Goal: Transaction & Acquisition: Purchase product/service

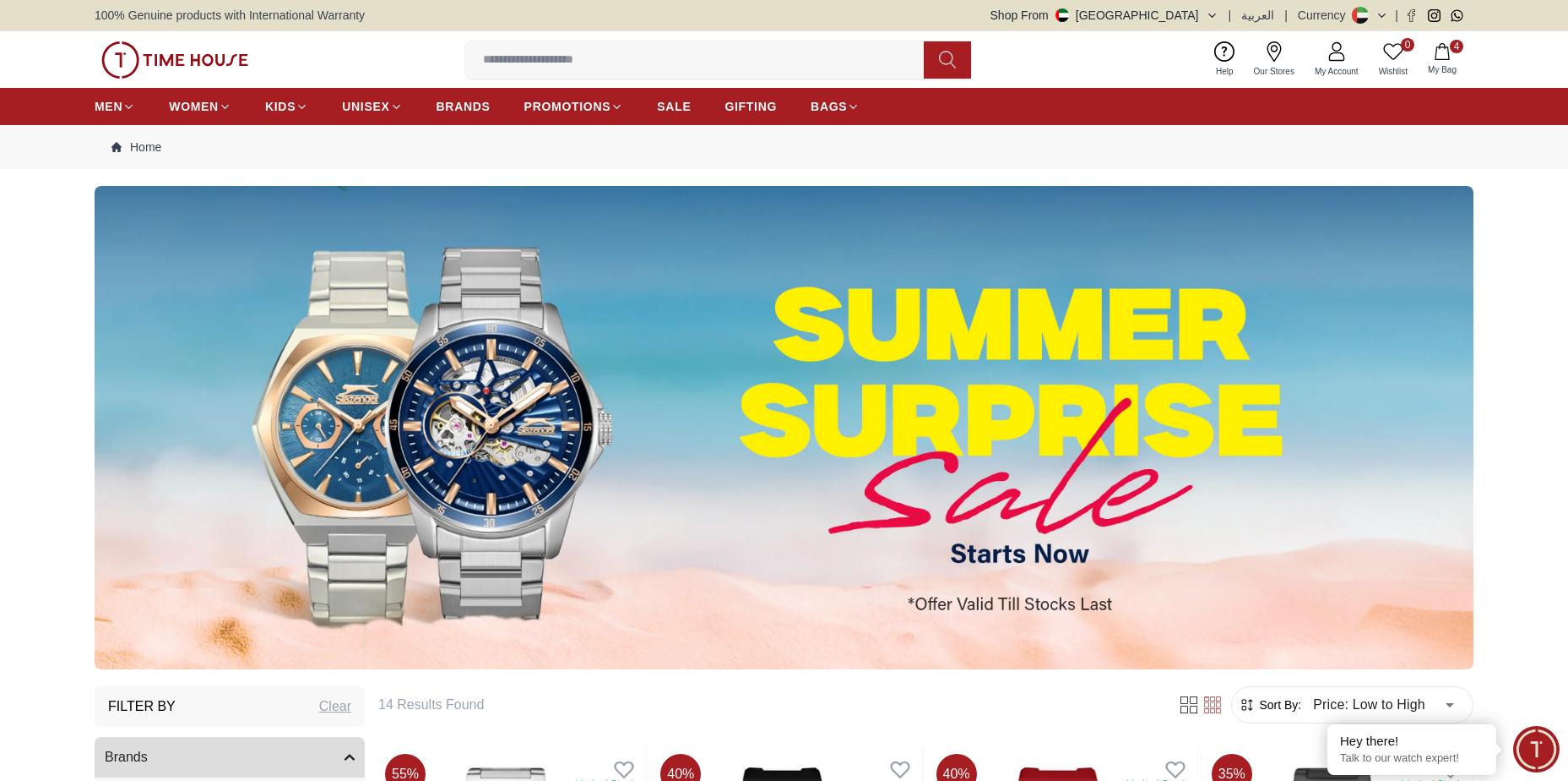
click at [1455, 44] on span "4" at bounding box center [1457, 46] width 14 height 14
click at [1456, 62] on button "4 My Bag" at bounding box center [1442, 59] width 49 height 39
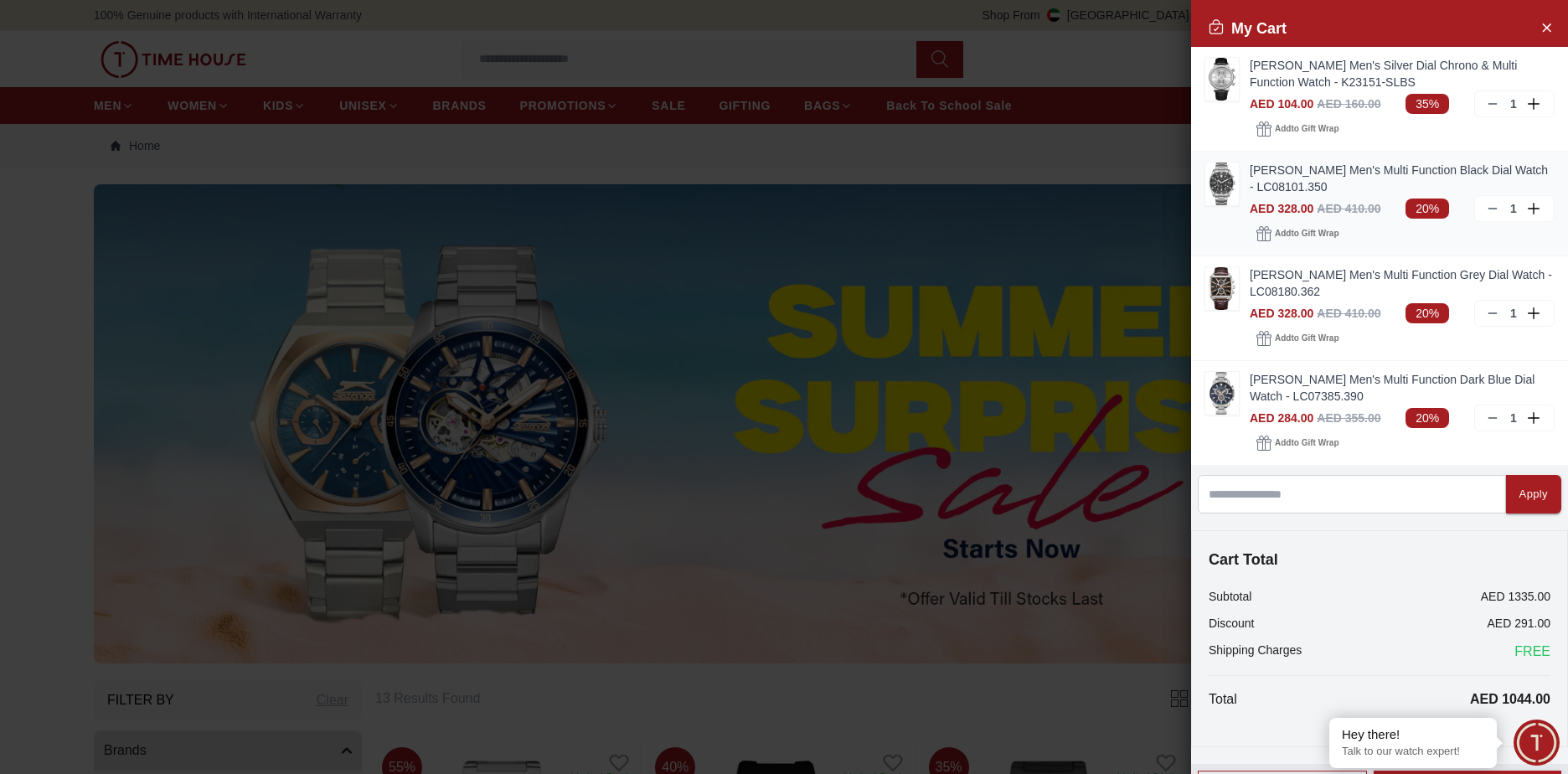
click at [1279, 168] on link "[PERSON_NAME] Men's Multi Function Black Dial Watch - LC08101.350" at bounding box center [1402, 178] width 305 height 33
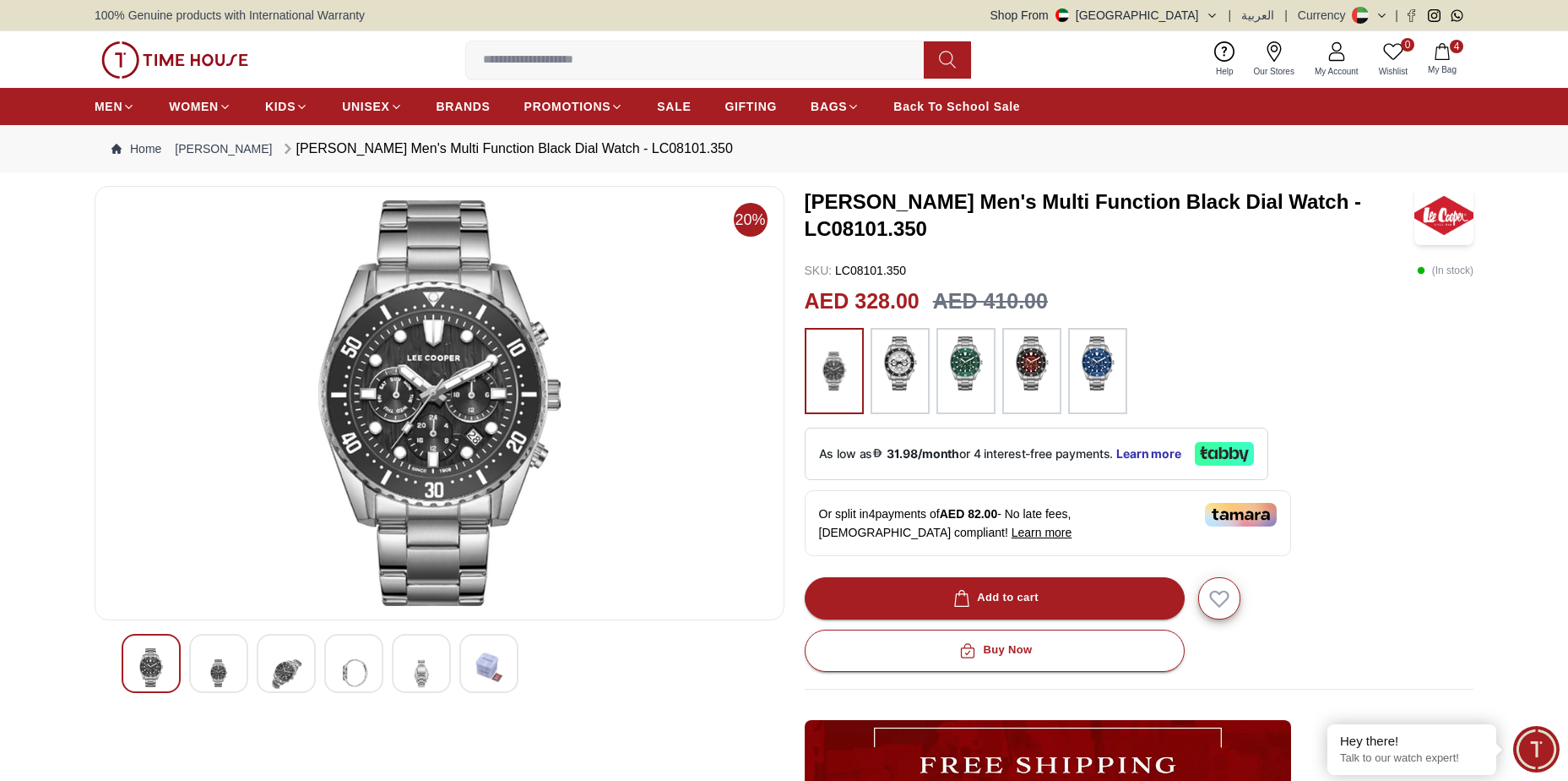
click at [1449, 52] on icon "button" at bounding box center [1442, 51] width 15 height 17
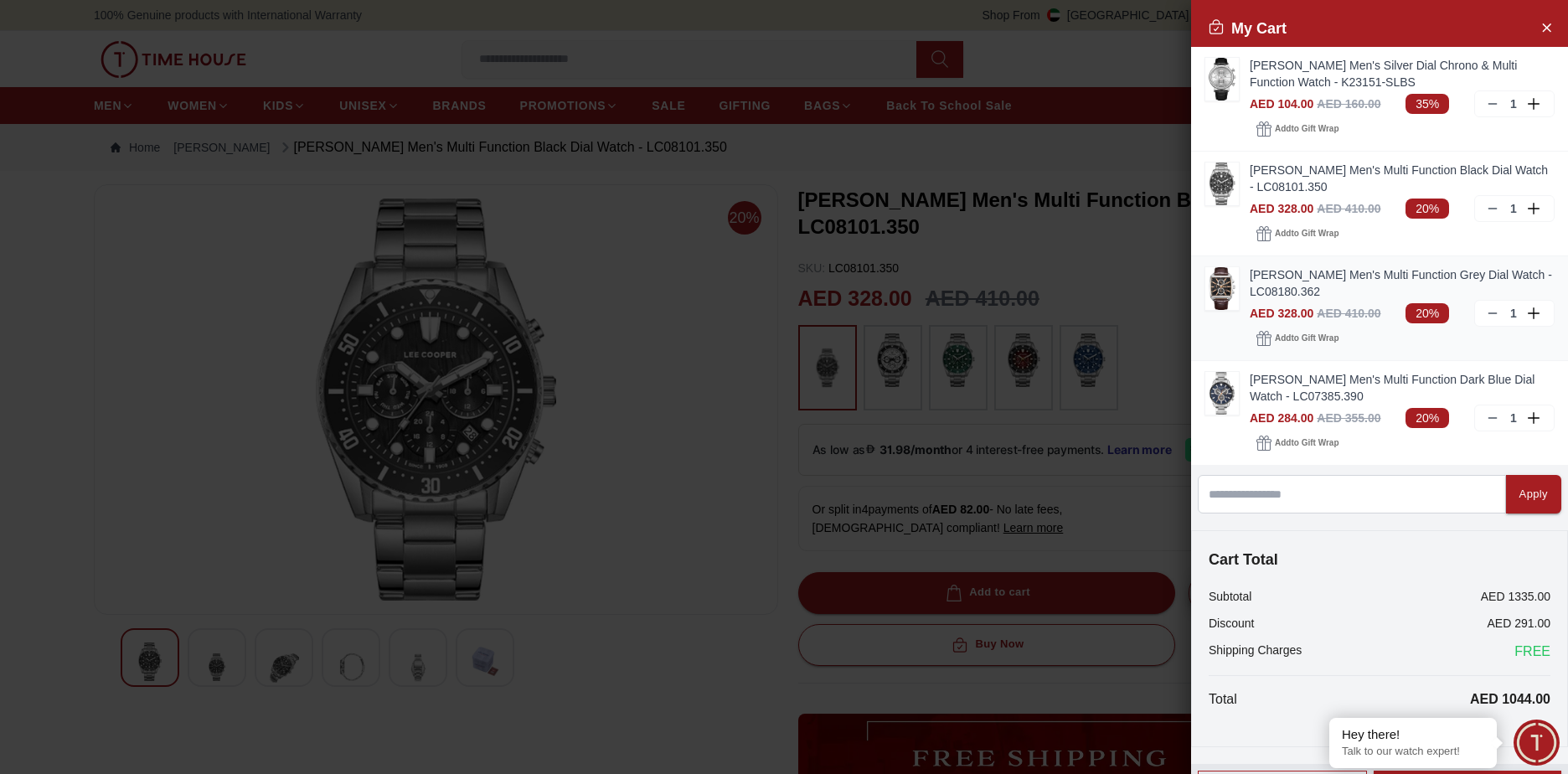
click at [1281, 276] on link "[PERSON_NAME] Men's Multi Function Grey Dial Watch - LC08180.362" at bounding box center [1402, 282] width 305 height 33
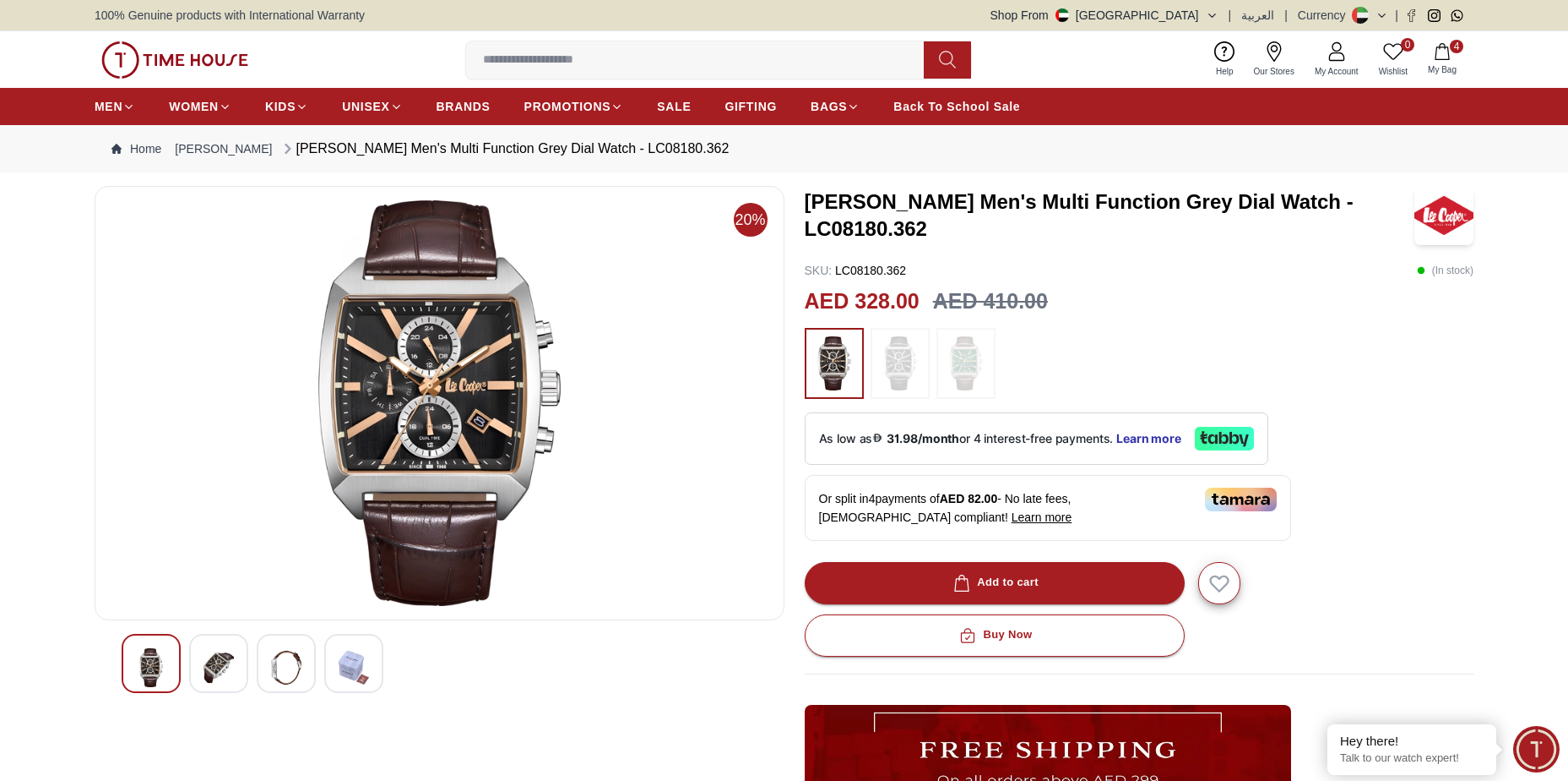
click at [1452, 56] on button "4 My Bag" at bounding box center [1442, 59] width 49 height 39
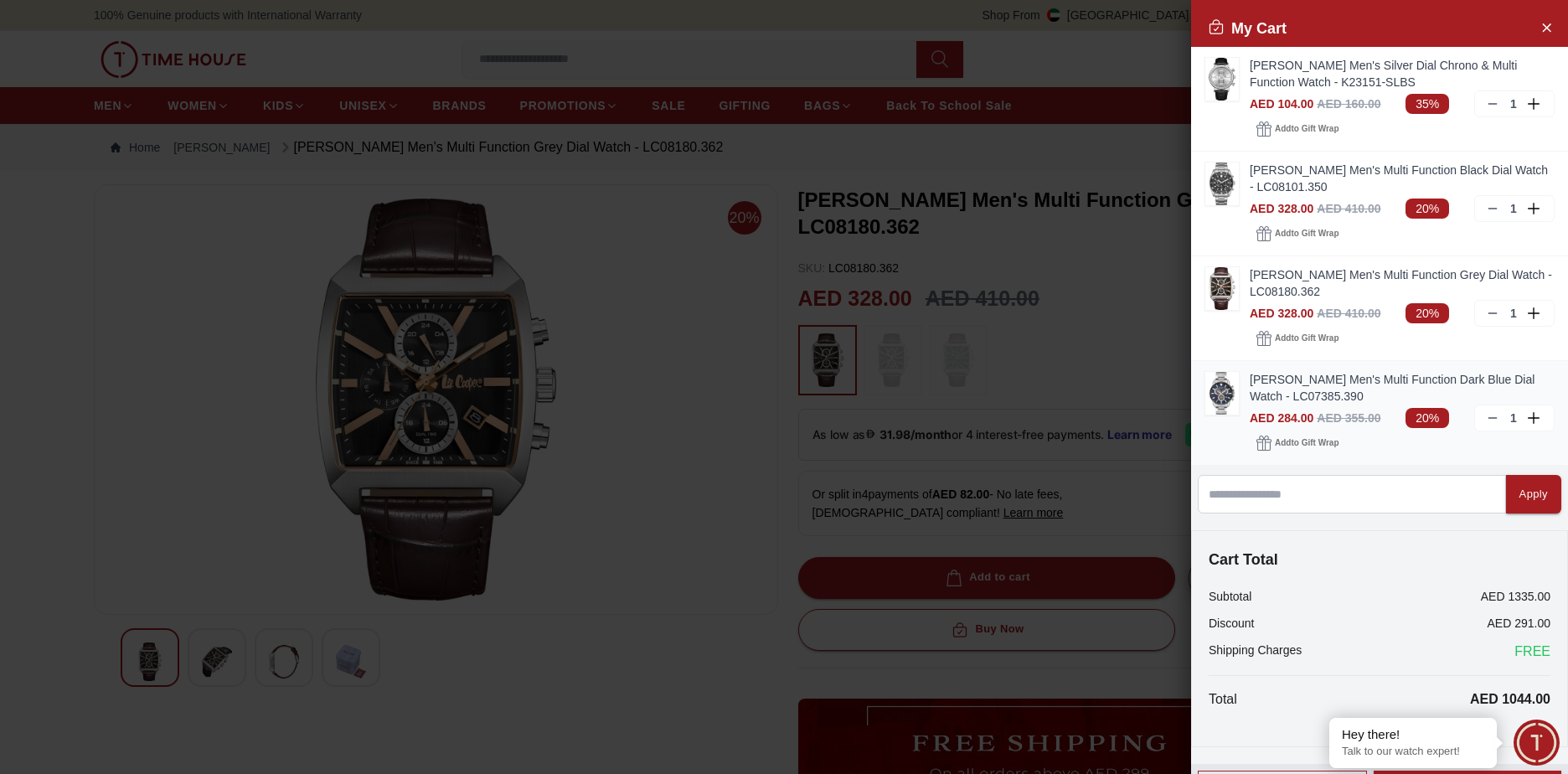
click at [1255, 373] on link "[PERSON_NAME] Men's Multi Function Dark Blue Dial Watch - LC07385.390" at bounding box center [1402, 387] width 305 height 33
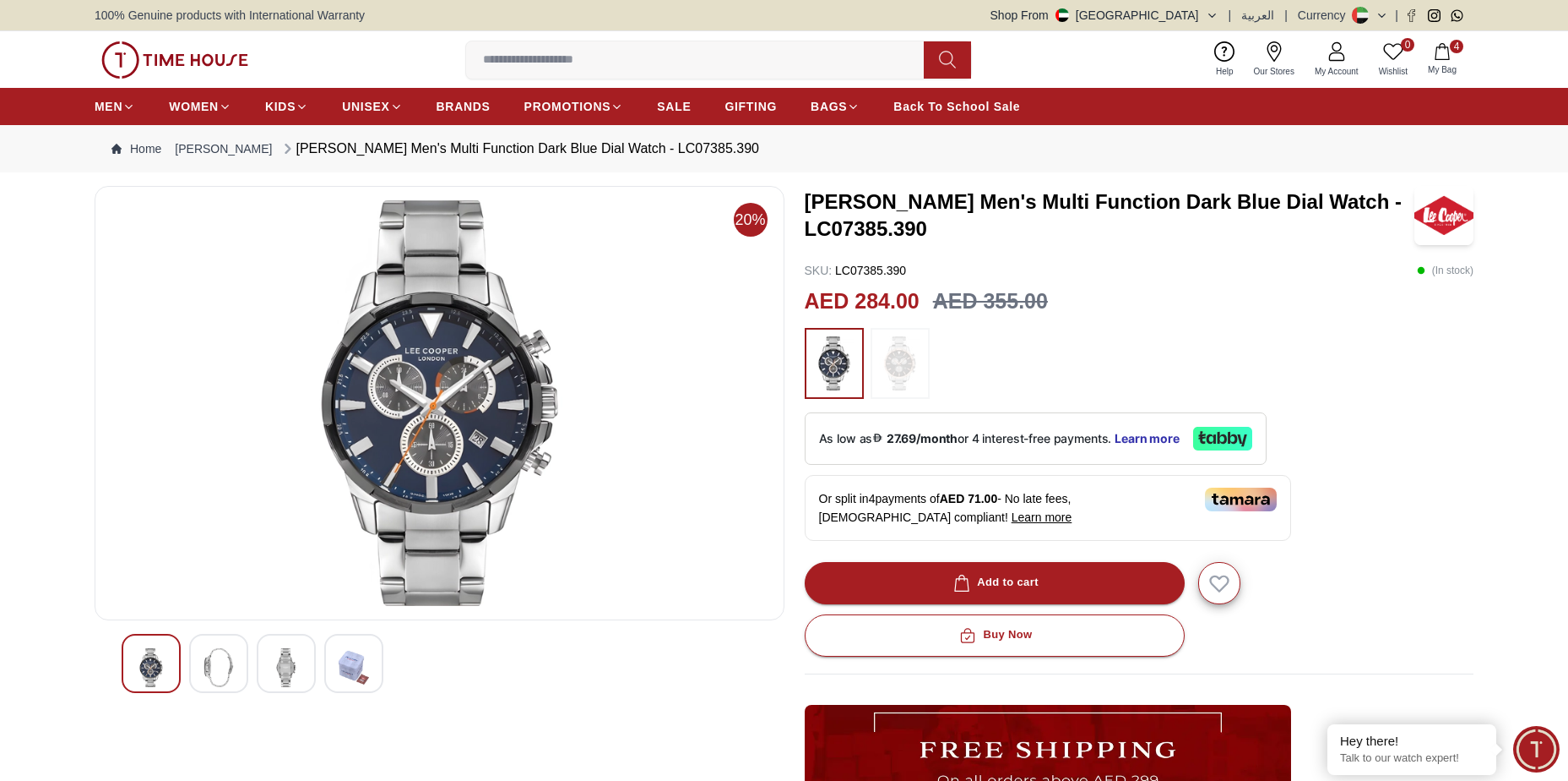
click at [1456, 55] on button "4 My Bag" at bounding box center [1442, 59] width 49 height 39
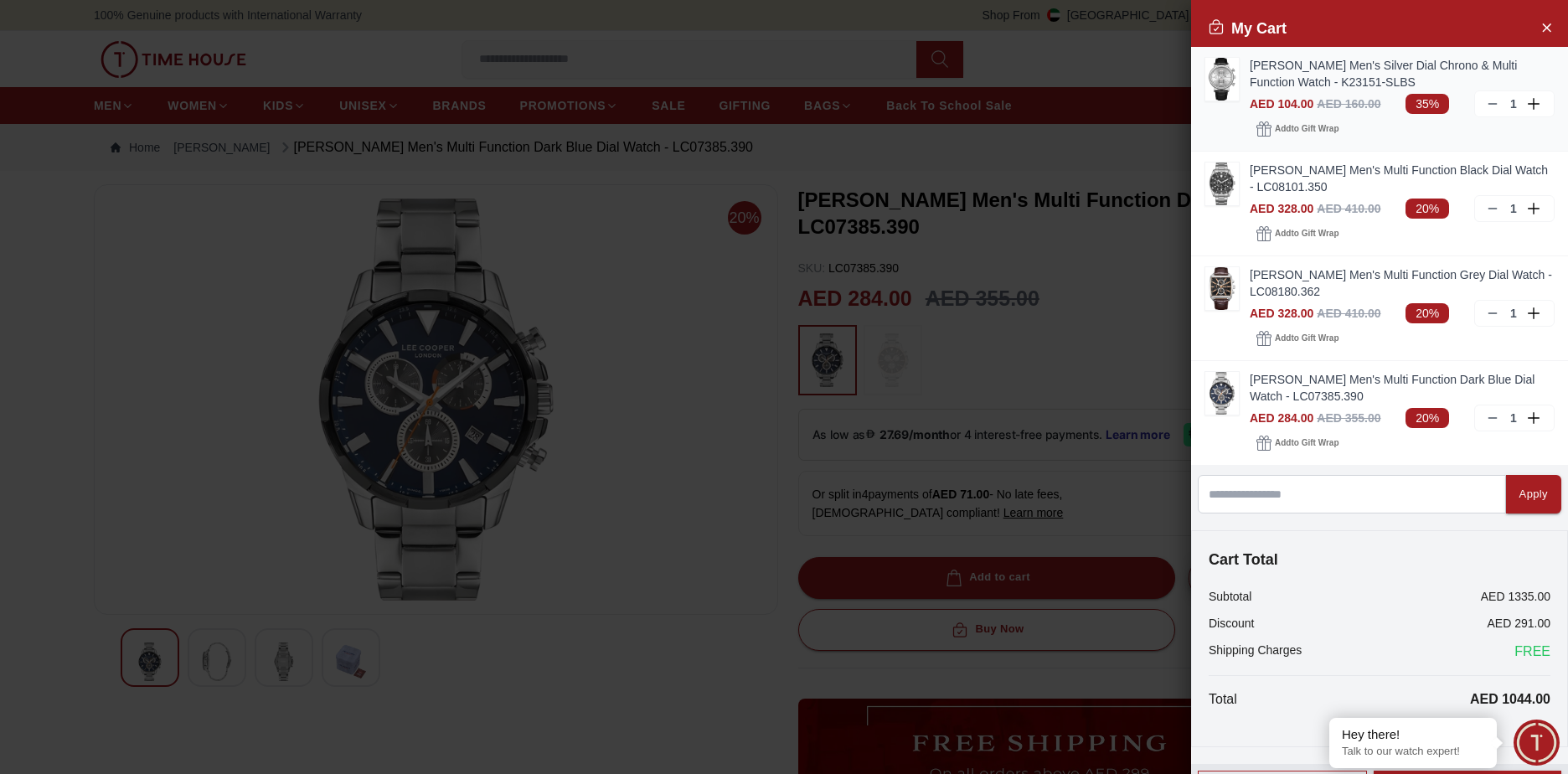
click at [1486, 104] on icon at bounding box center [1493, 104] width 14 height 14
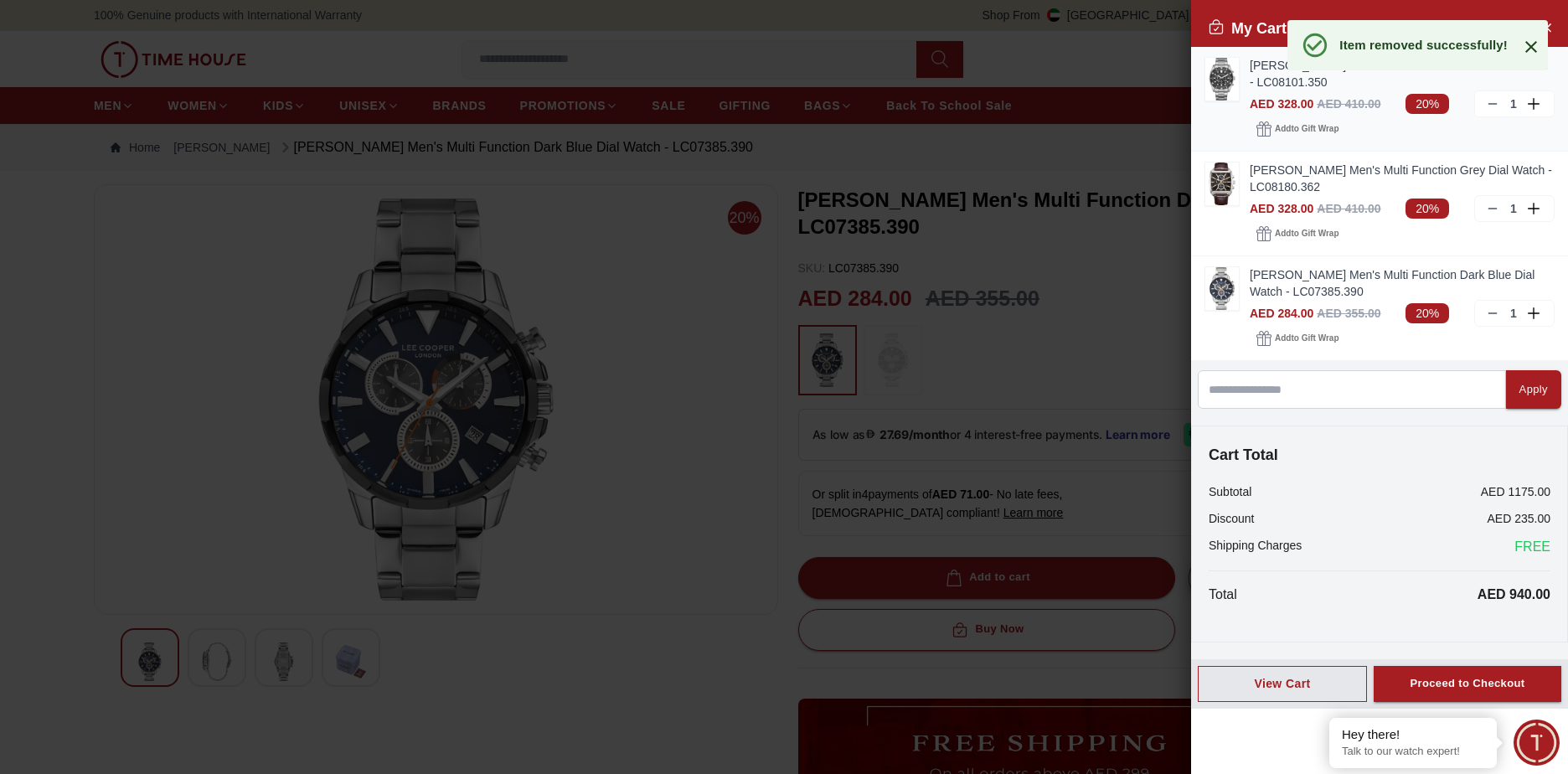
click at [1474, 104] on div "1" at bounding box center [1514, 104] width 81 height 27
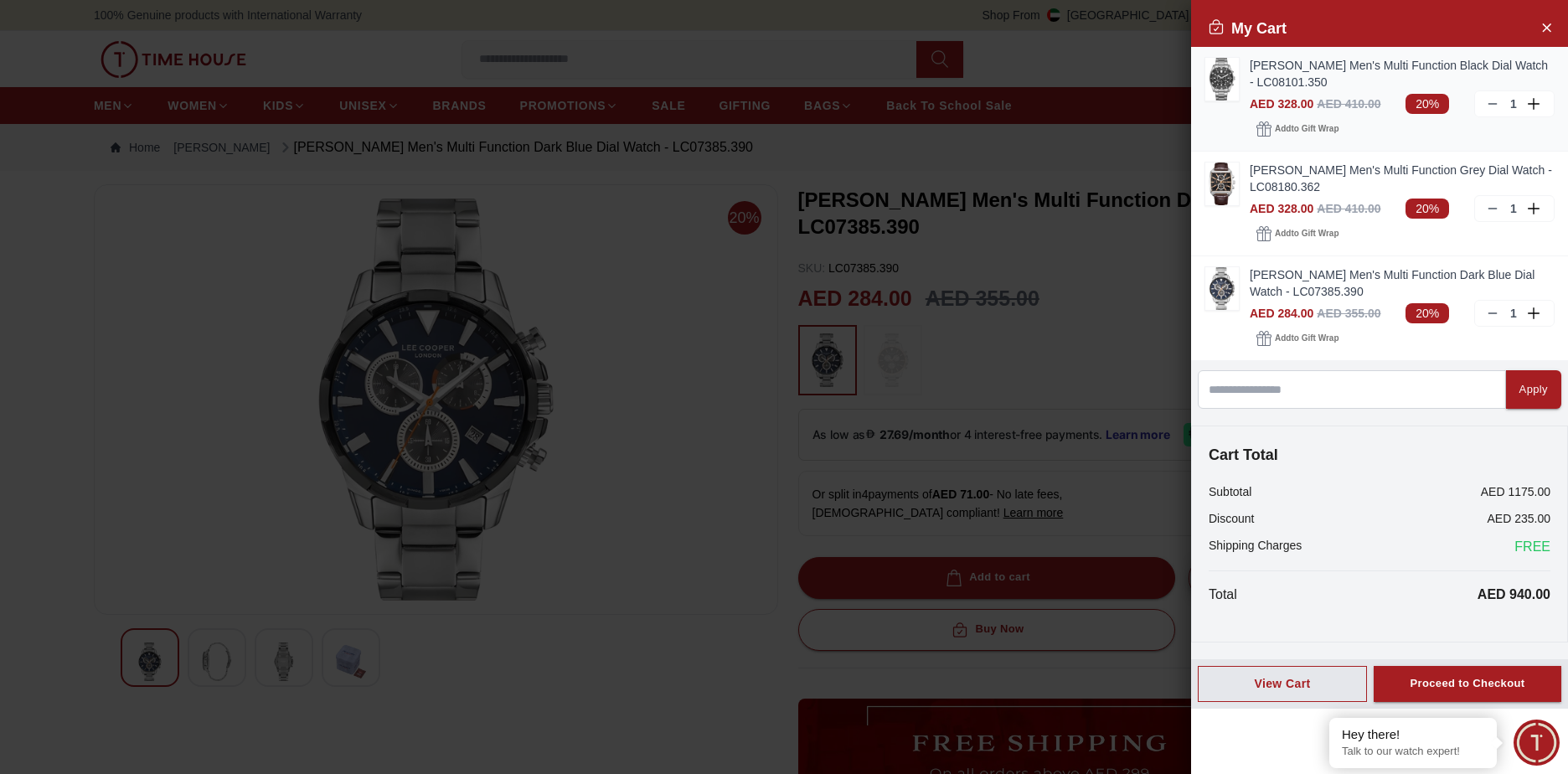
click at [1485, 105] on div "1" at bounding box center [1514, 104] width 81 height 27
click at [1491, 105] on icon at bounding box center [1493, 104] width 14 height 14
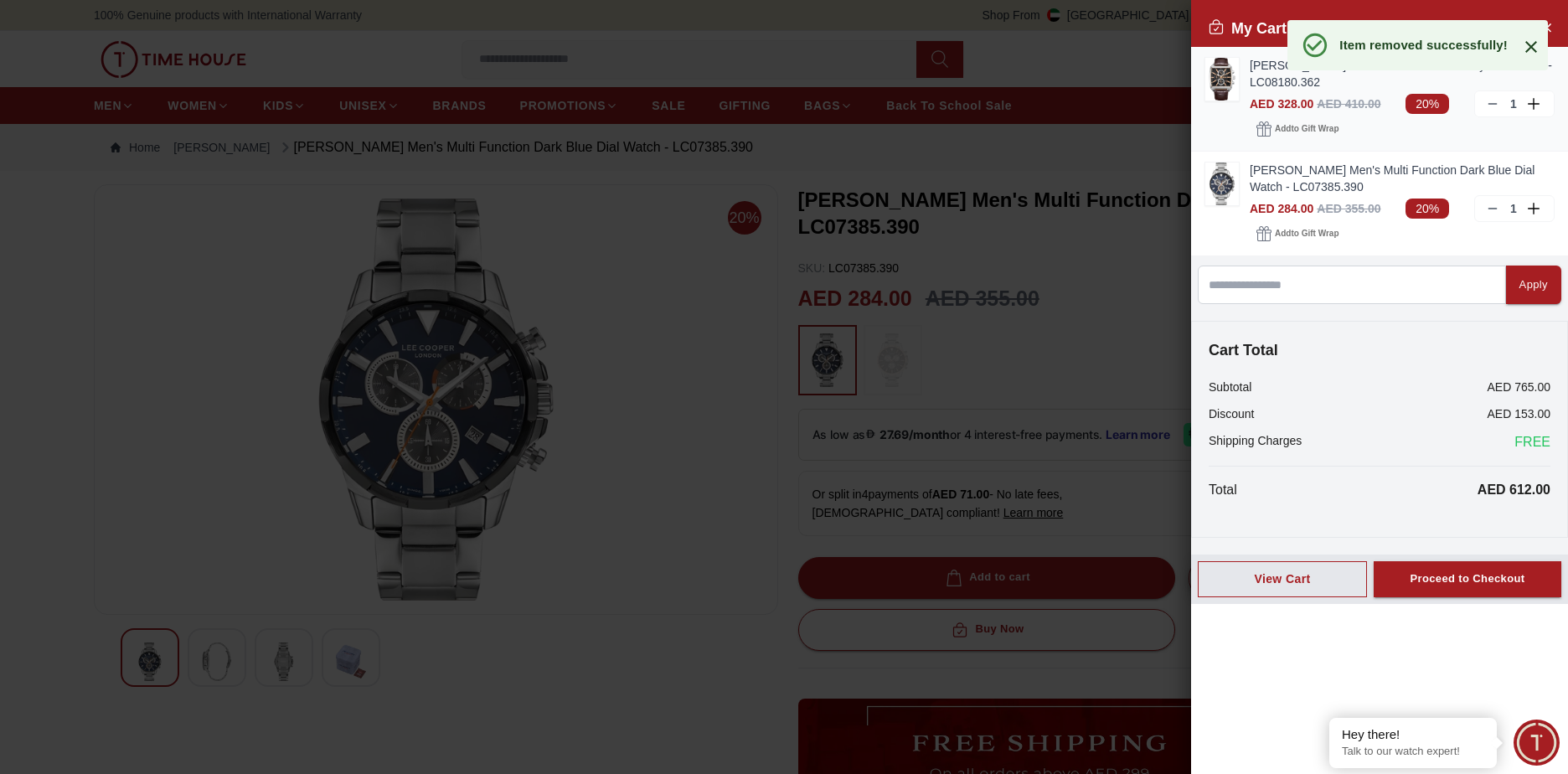
click at [1491, 105] on icon at bounding box center [1493, 104] width 14 height 14
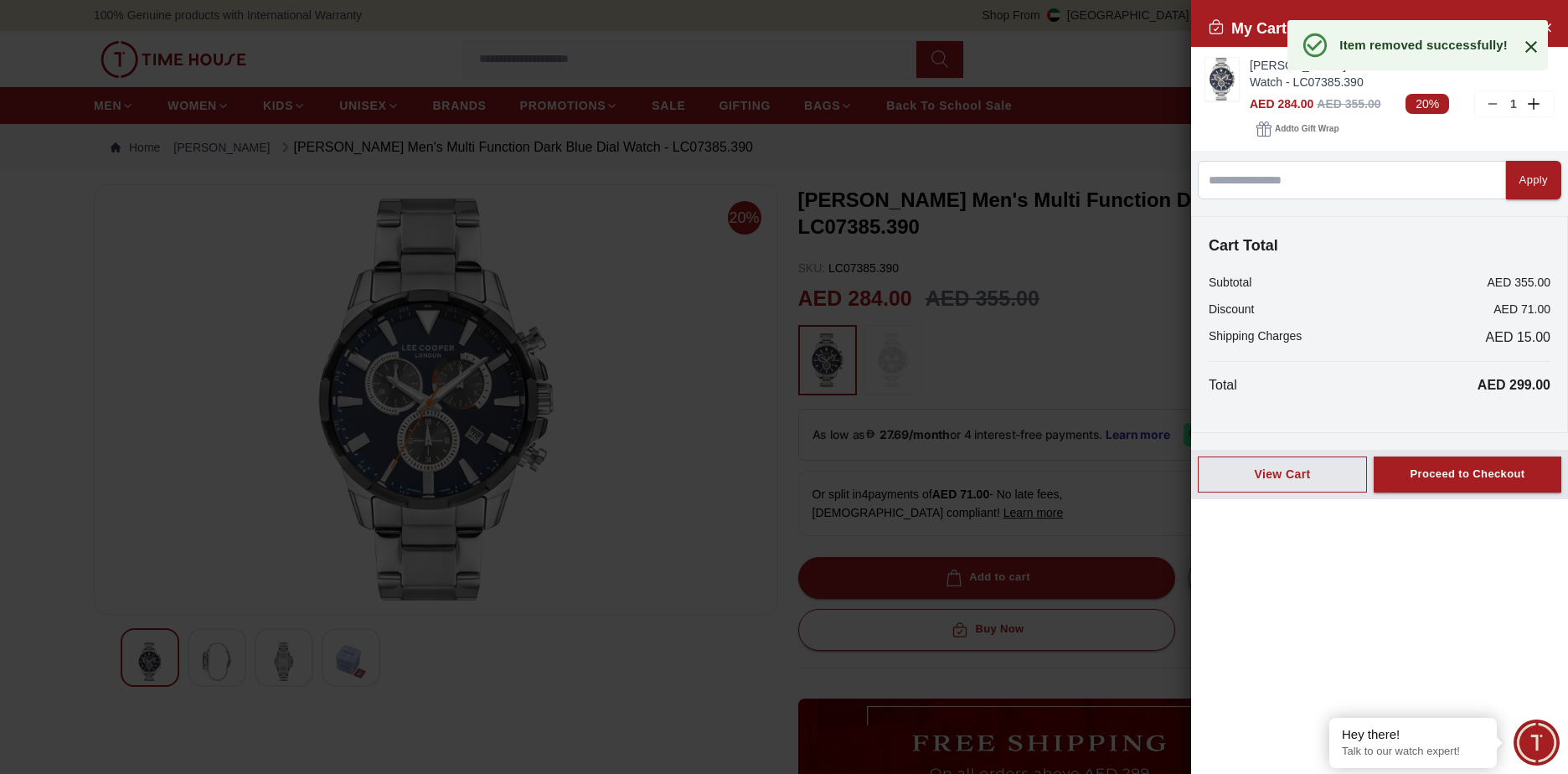
click at [1058, 164] on div at bounding box center [784, 387] width 1568 height 774
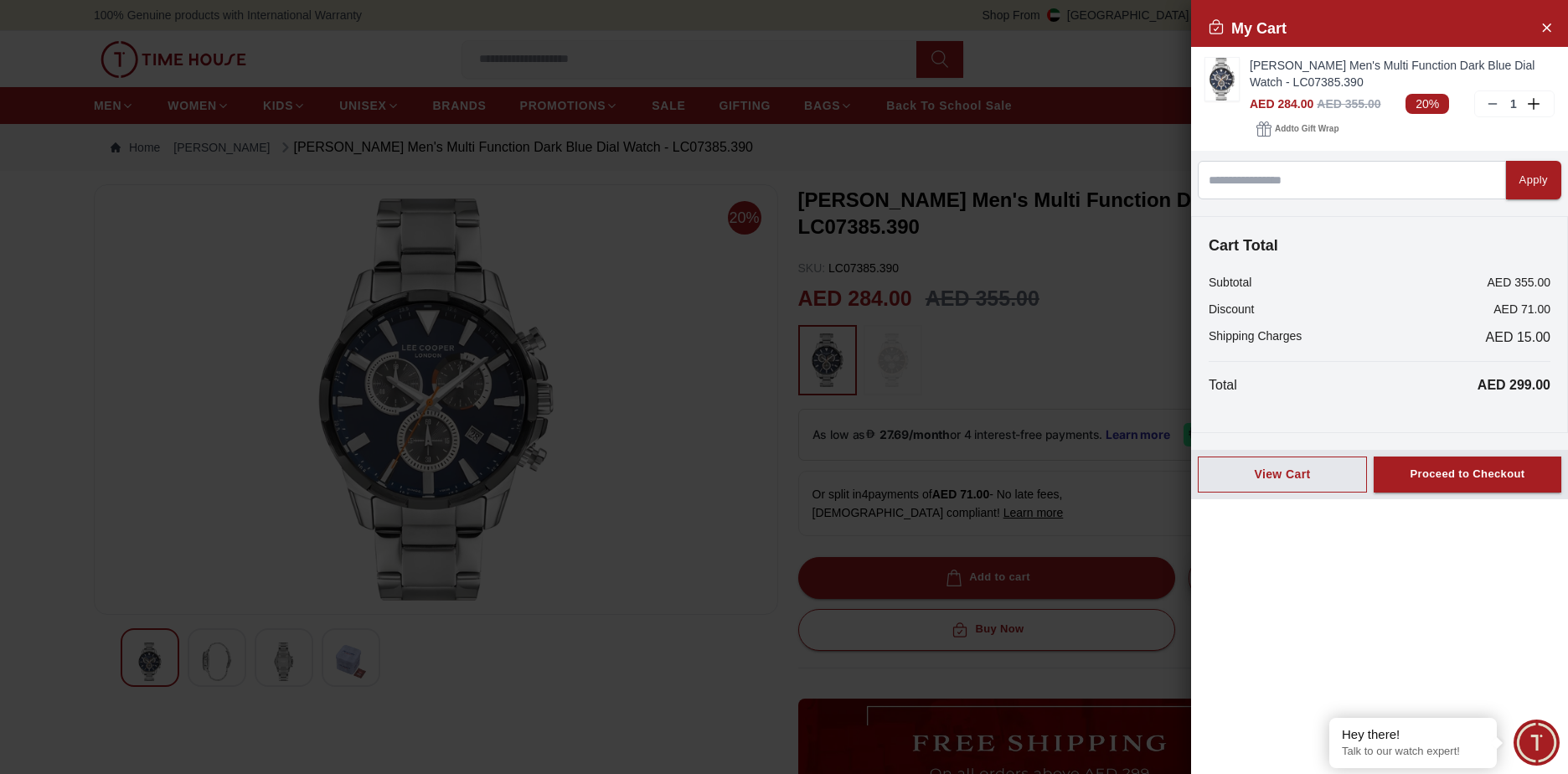
click at [472, 119] on div at bounding box center [784, 387] width 1568 height 774
click at [1537, 28] on button "Close Account" at bounding box center [1547, 27] width 27 height 27
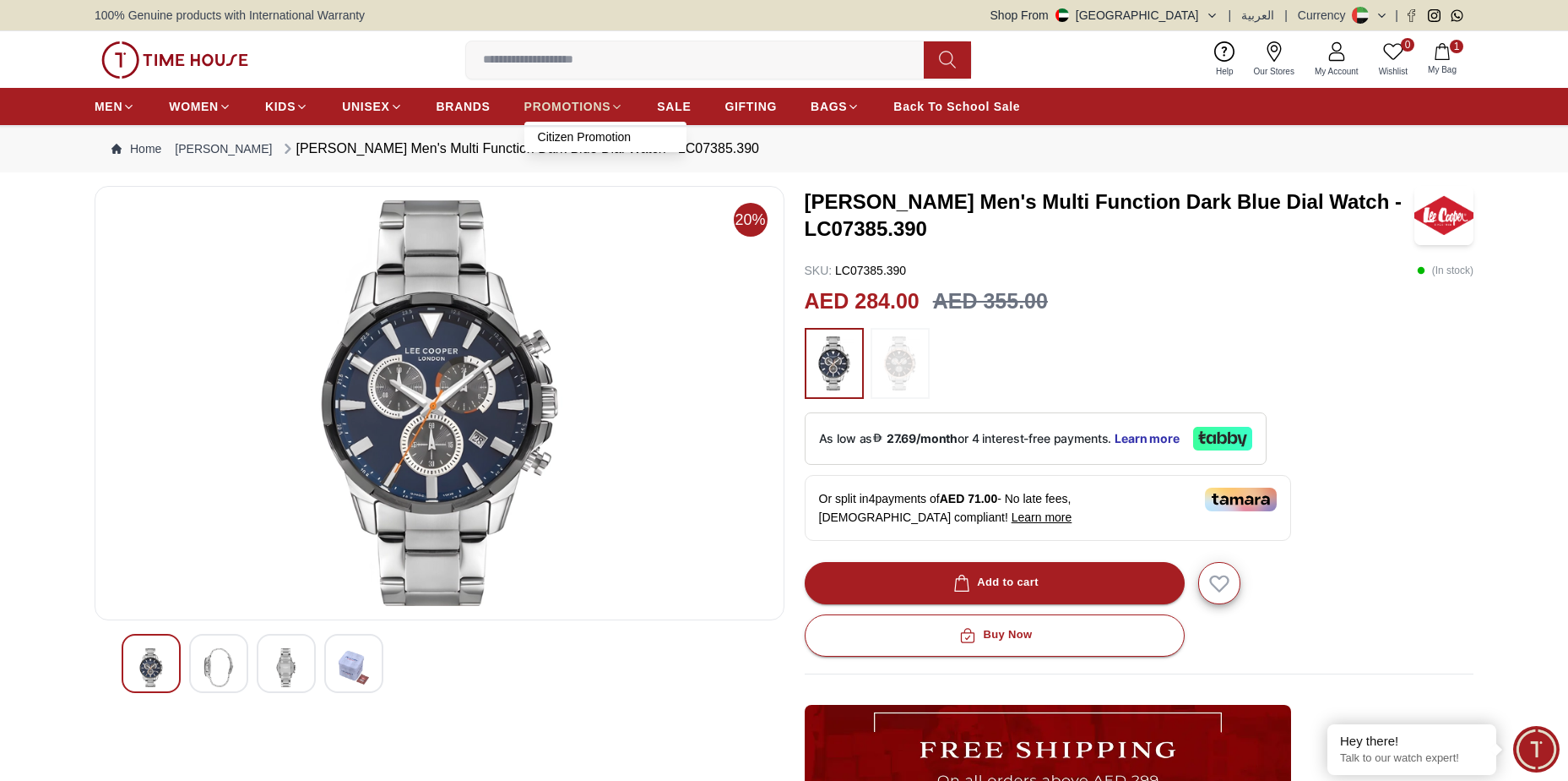
click at [585, 104] on span "PROMOTIONS" at bounding box center [567, 106] width 87 height 17
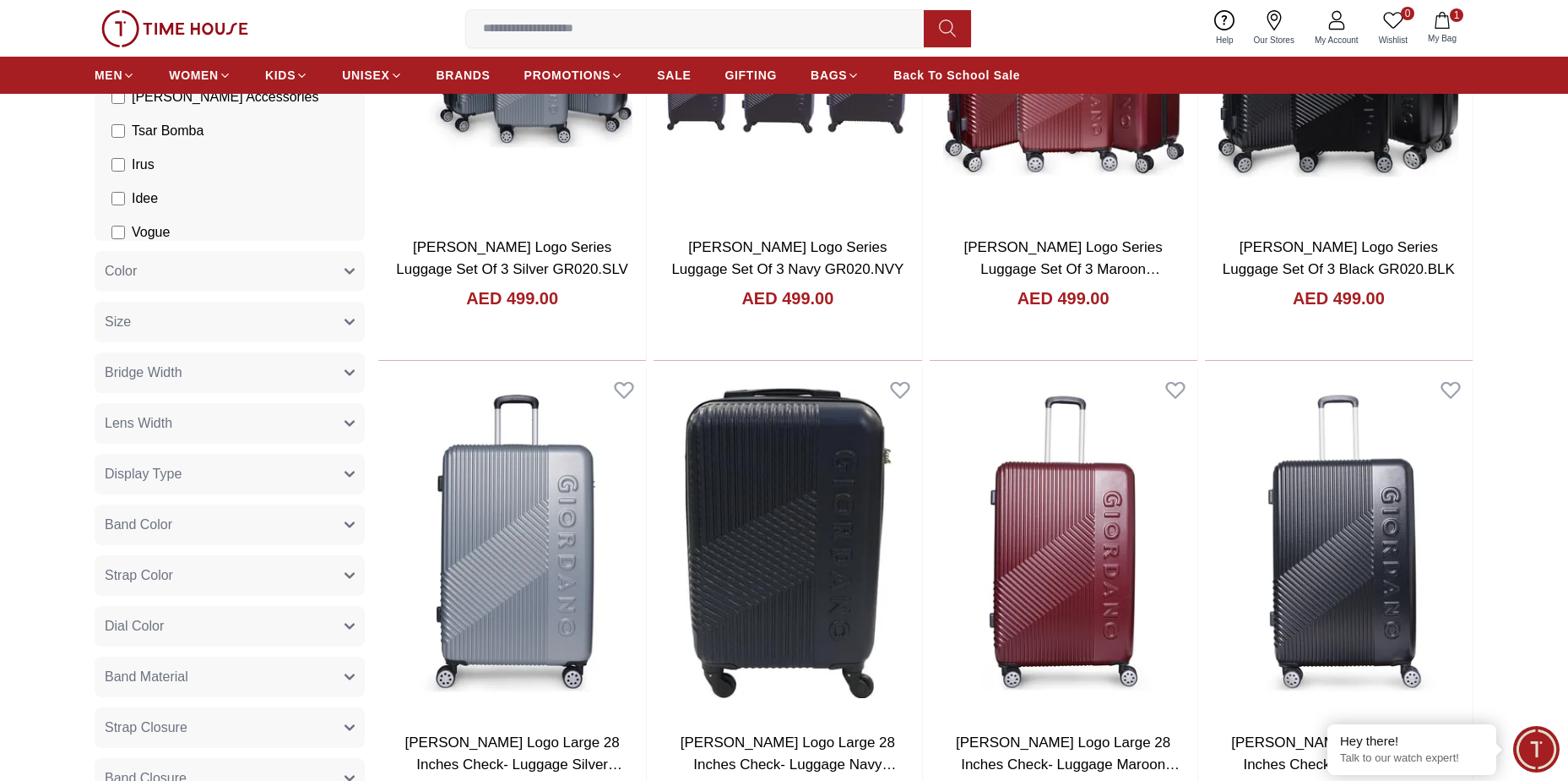
scroll to position [507, 0]
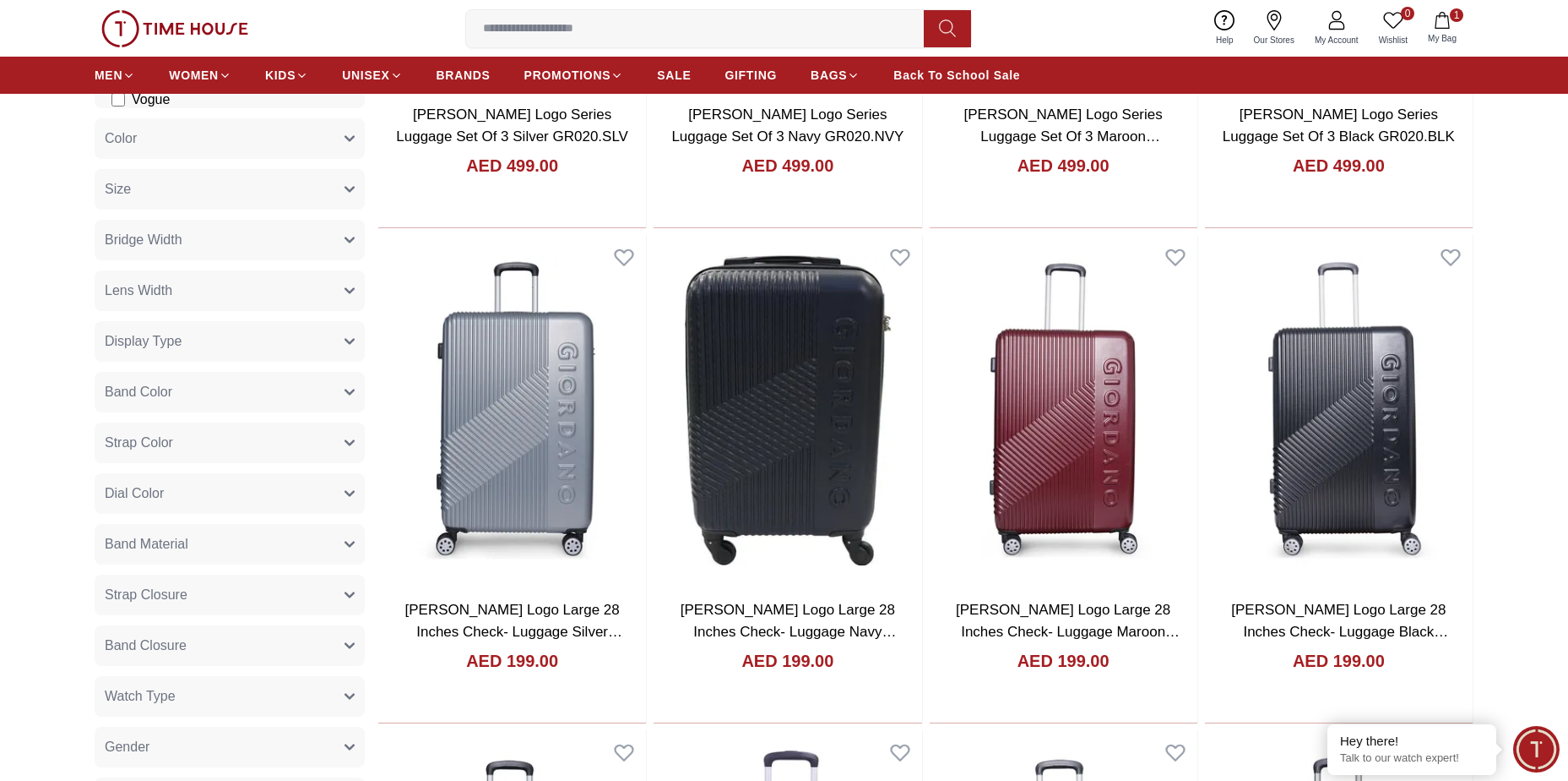
click at [122, 746] on span "Gender" at bounding box center [127, 748] width 45 height 21
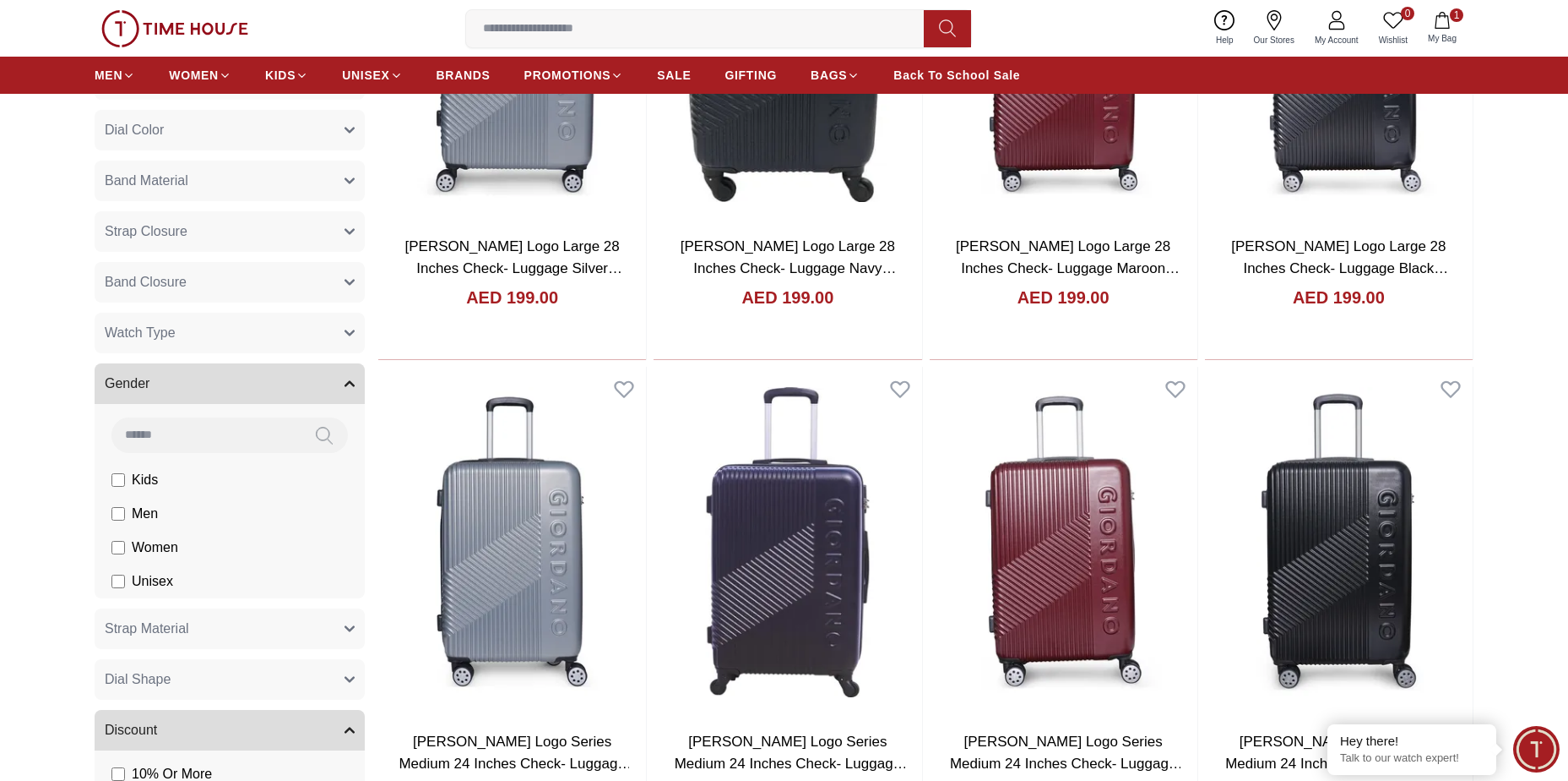
scroll to position [929, 0]
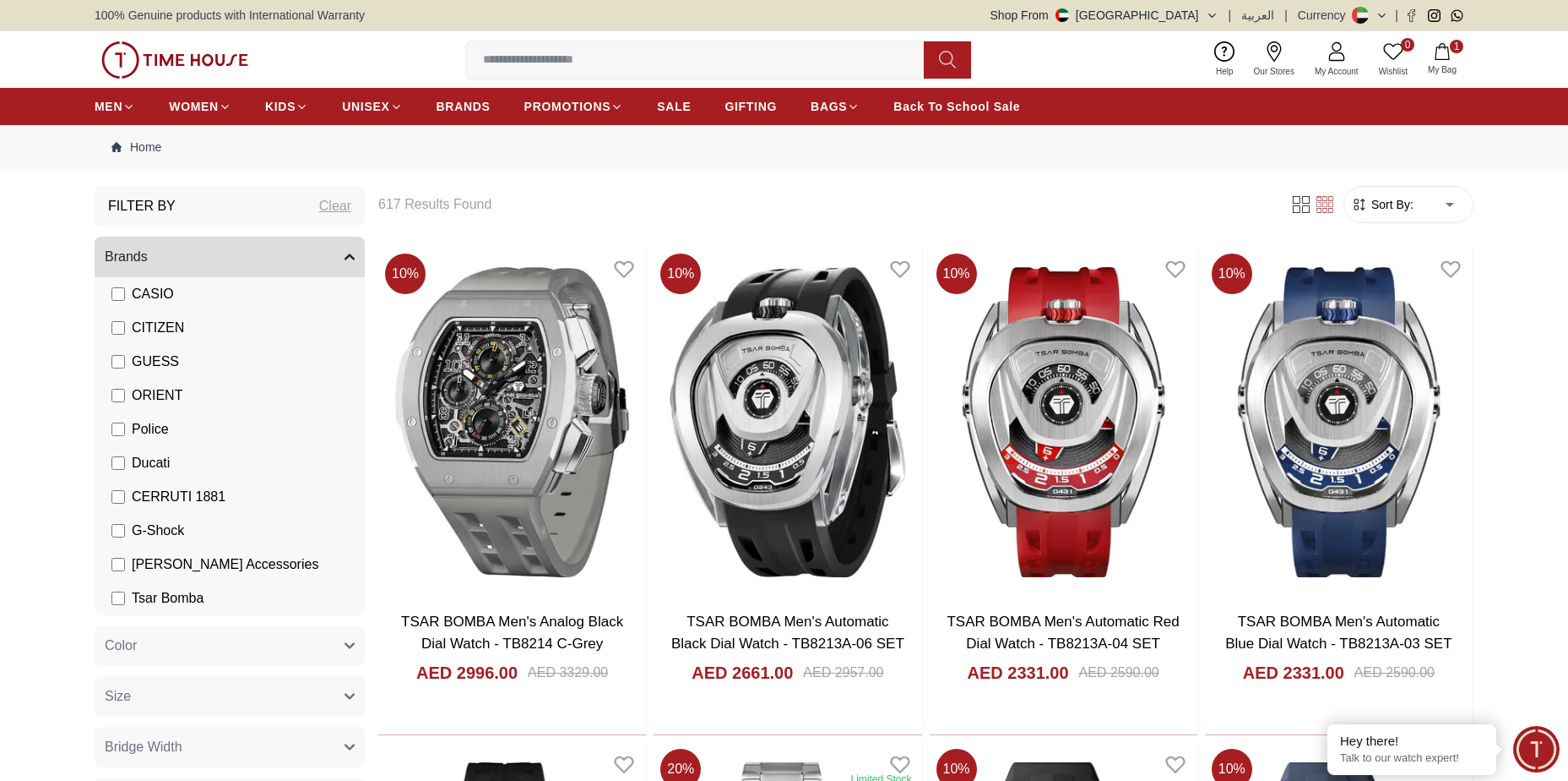
click at [1389, 200] on span "Sort By:" at bounding box center [1390, 204] width 45 height 17
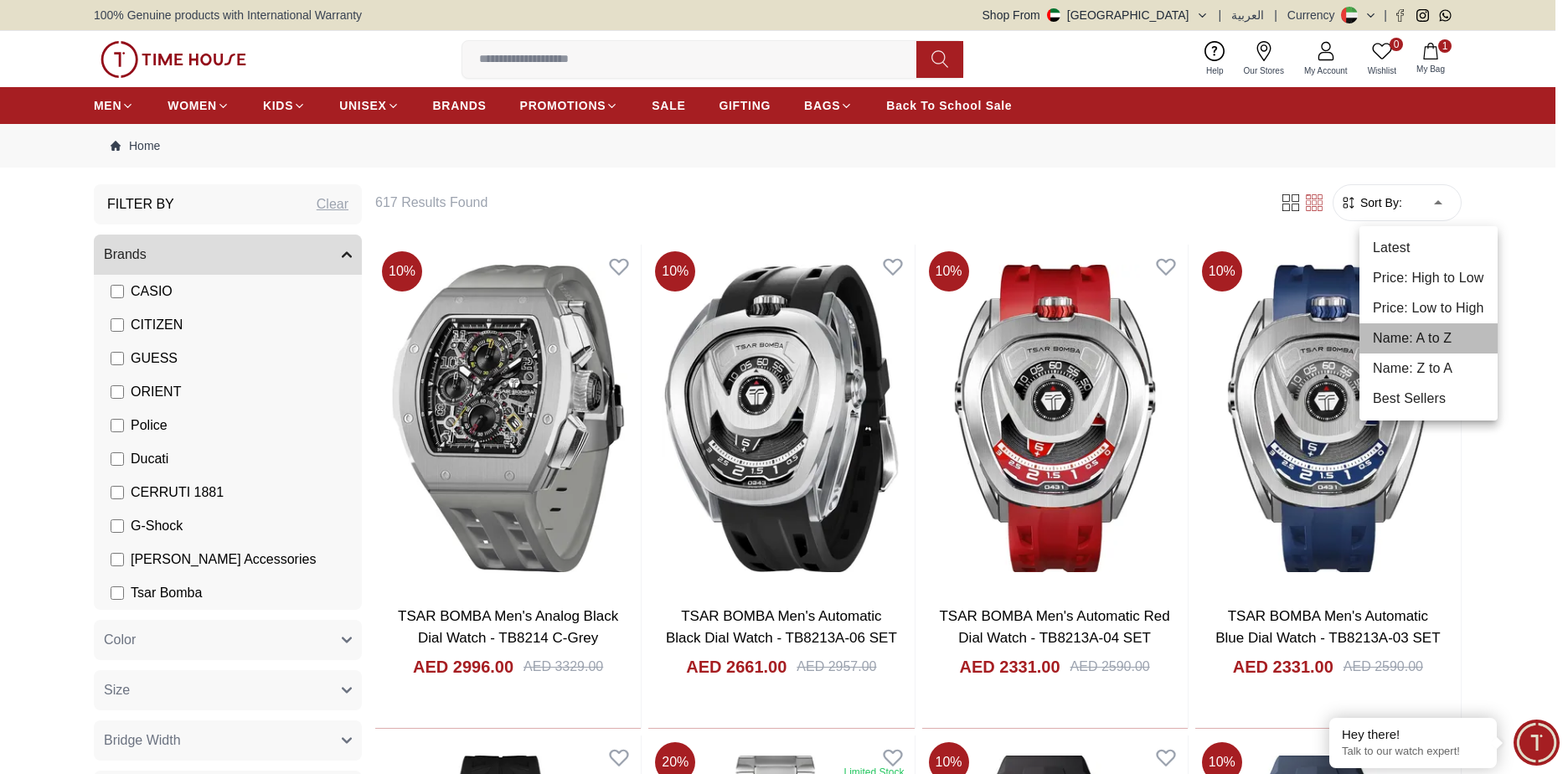
click at [1394, 334] on li "Name: A to Z" at bounding box center [1428, 338] width 138 height 30
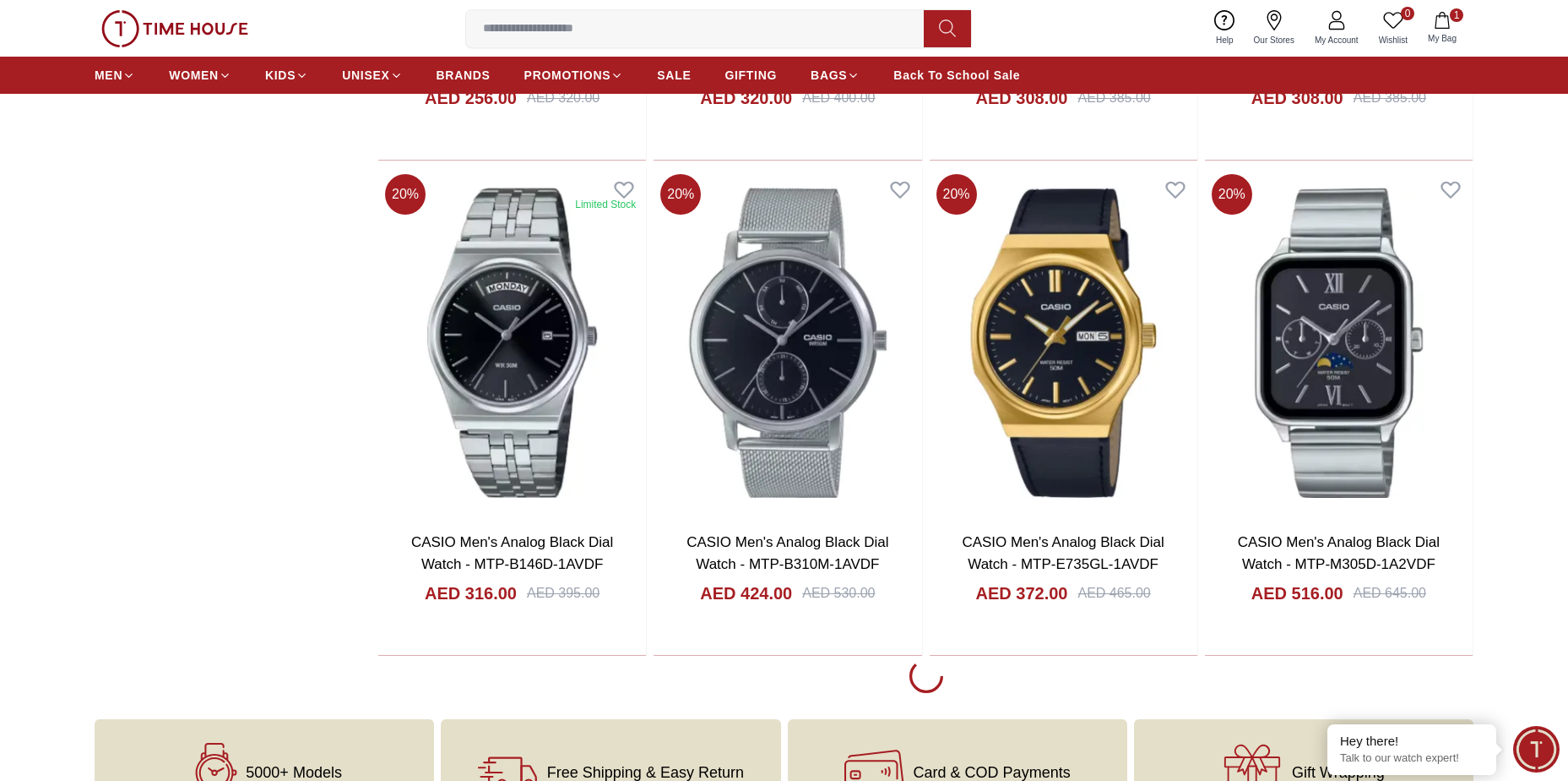
scroll to position [2177, 0]
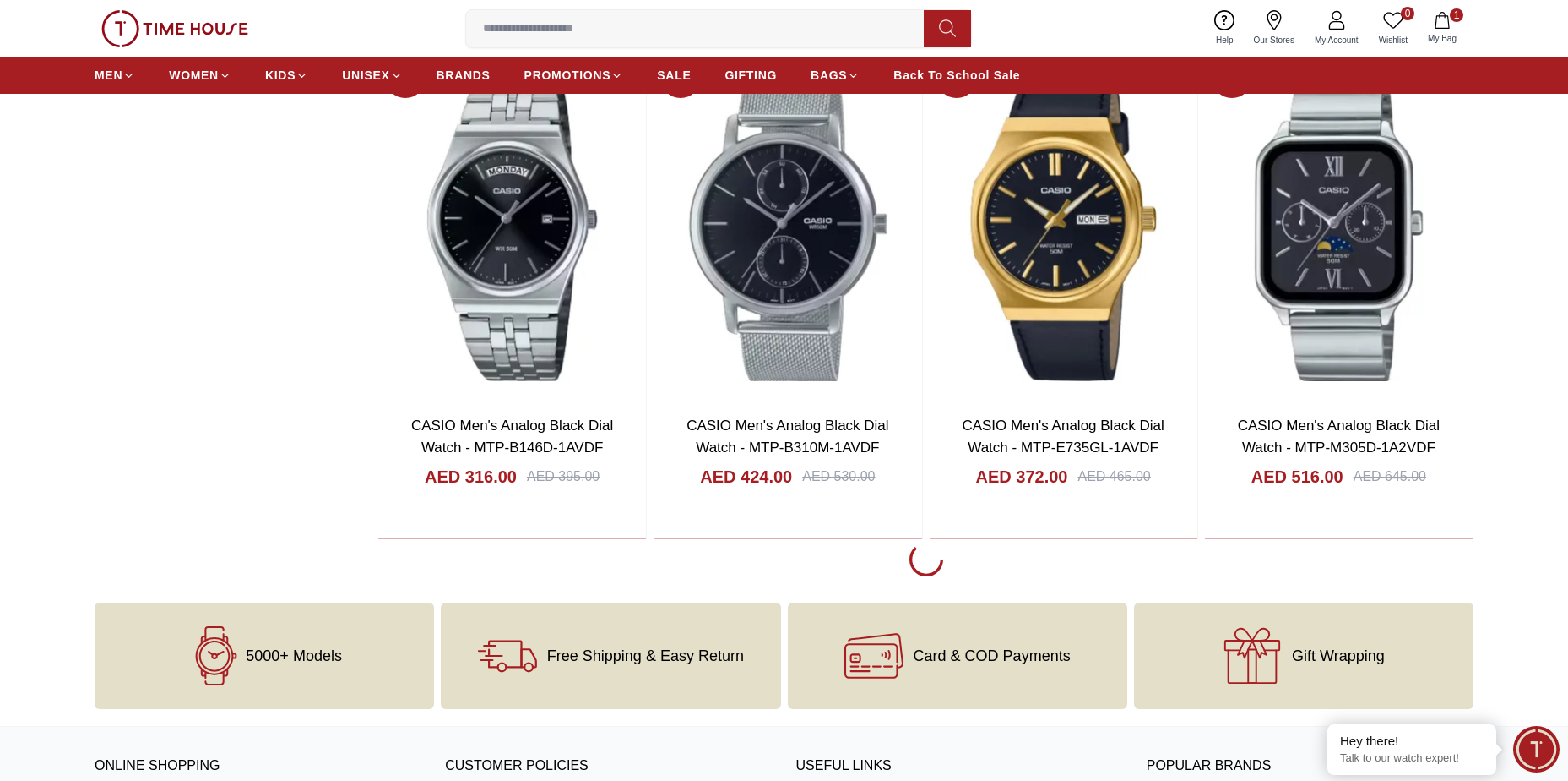
scroll to position [2405, 0]
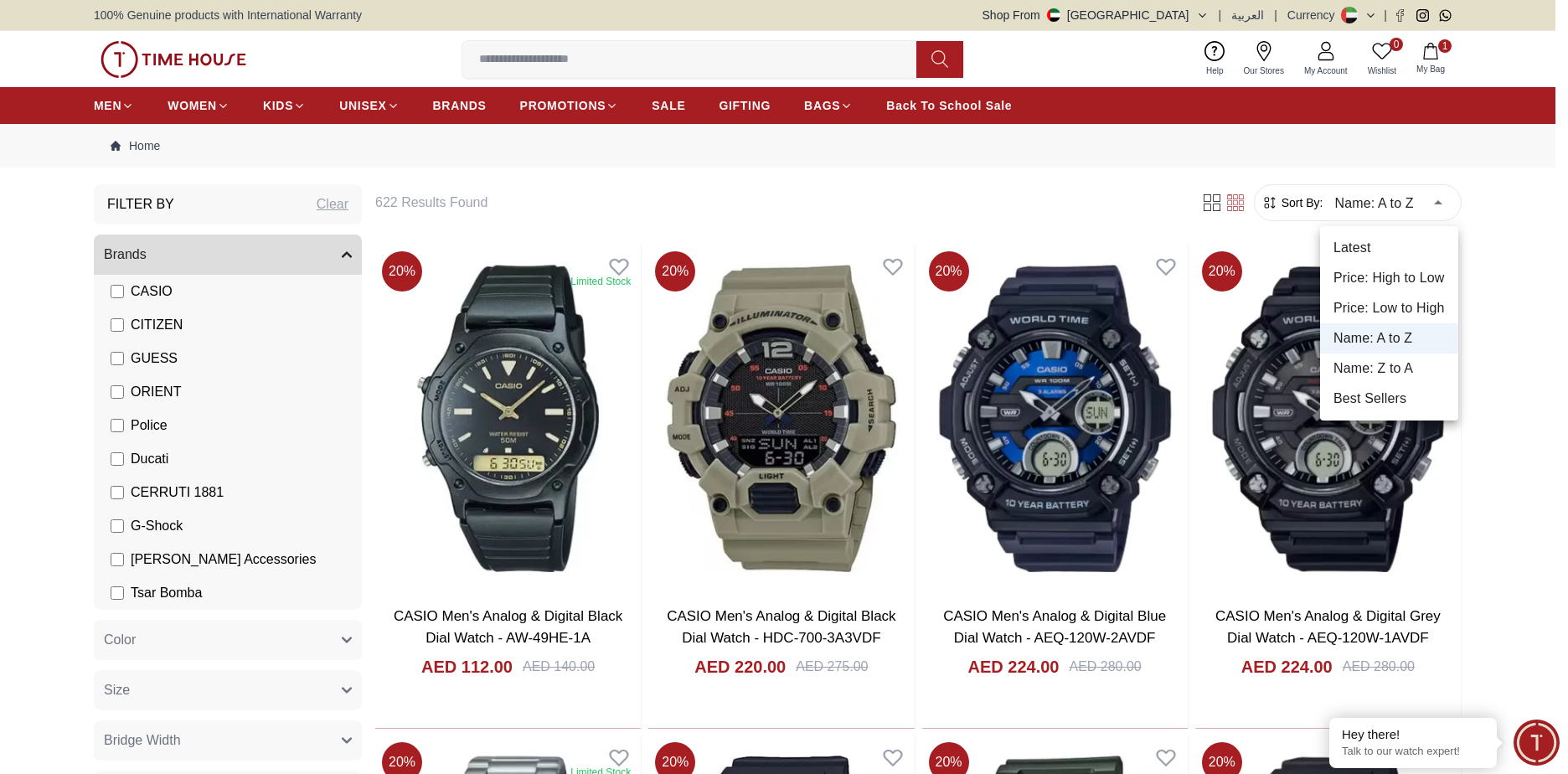
click at [1395, 300] on li "Price: Low to High" at bounding box center [1389, 308] width 138 height 30
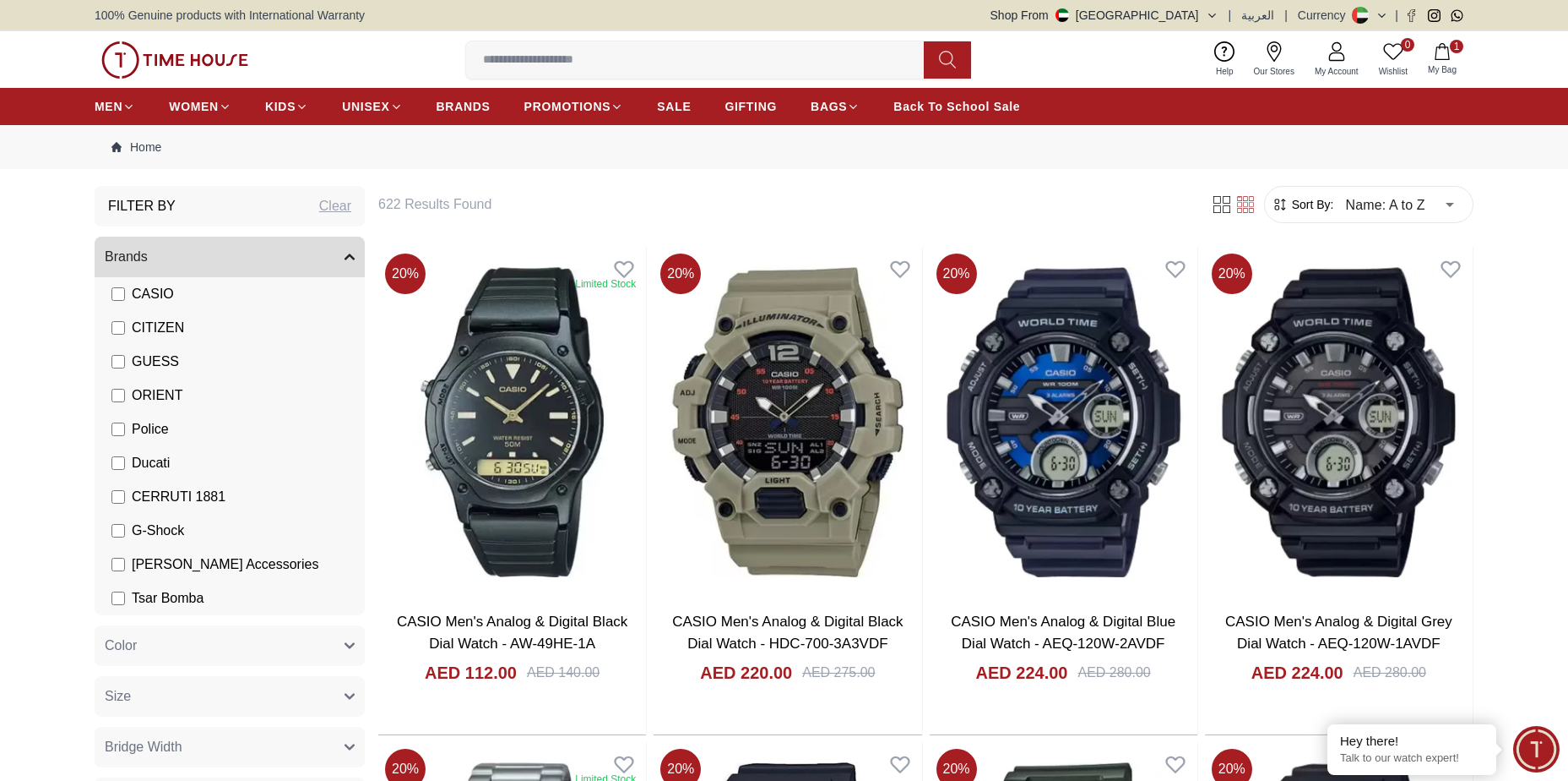
type input "*"
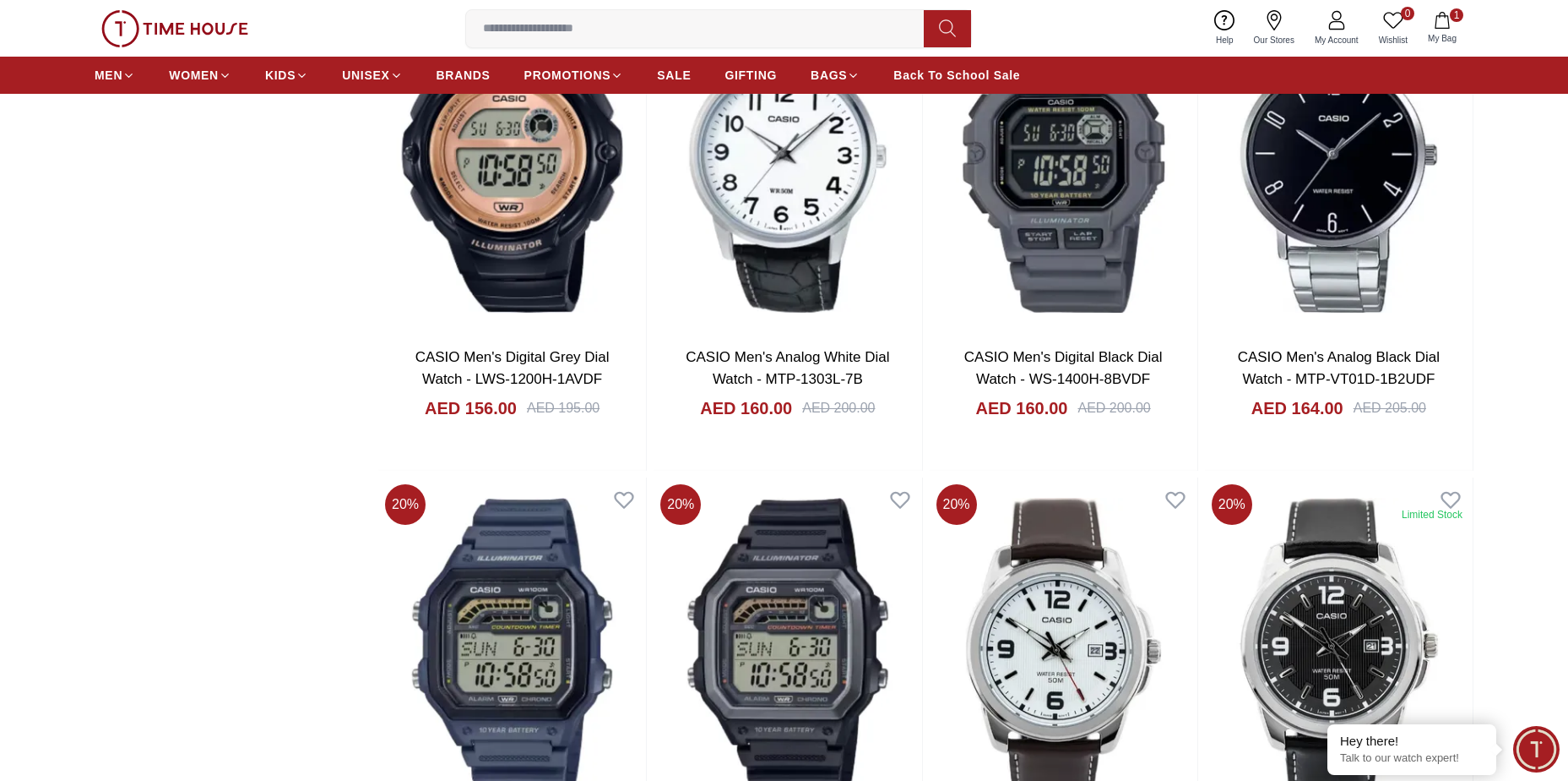
scroll to position [3578, 0]
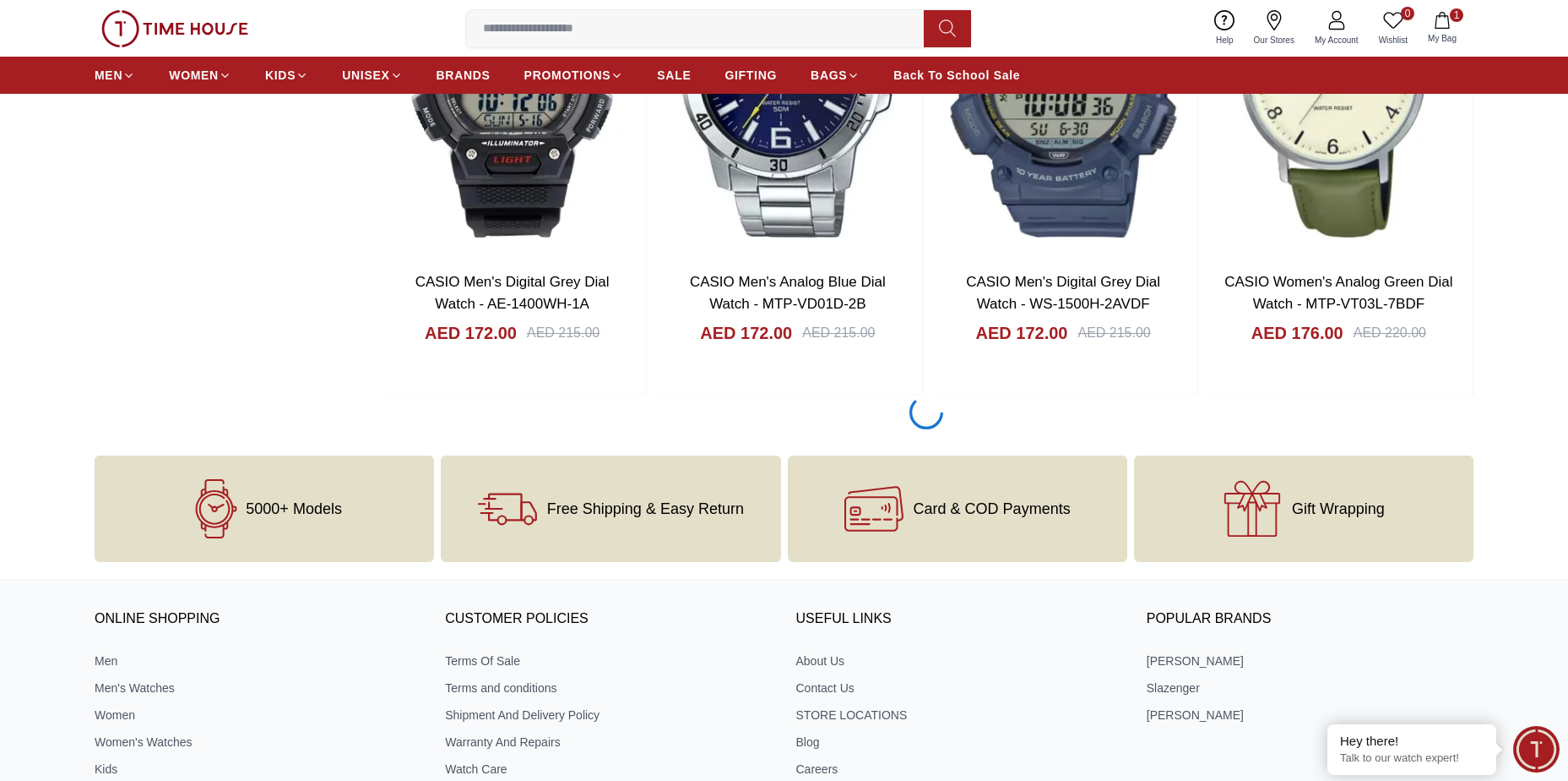
scroll to position [4833, 0]
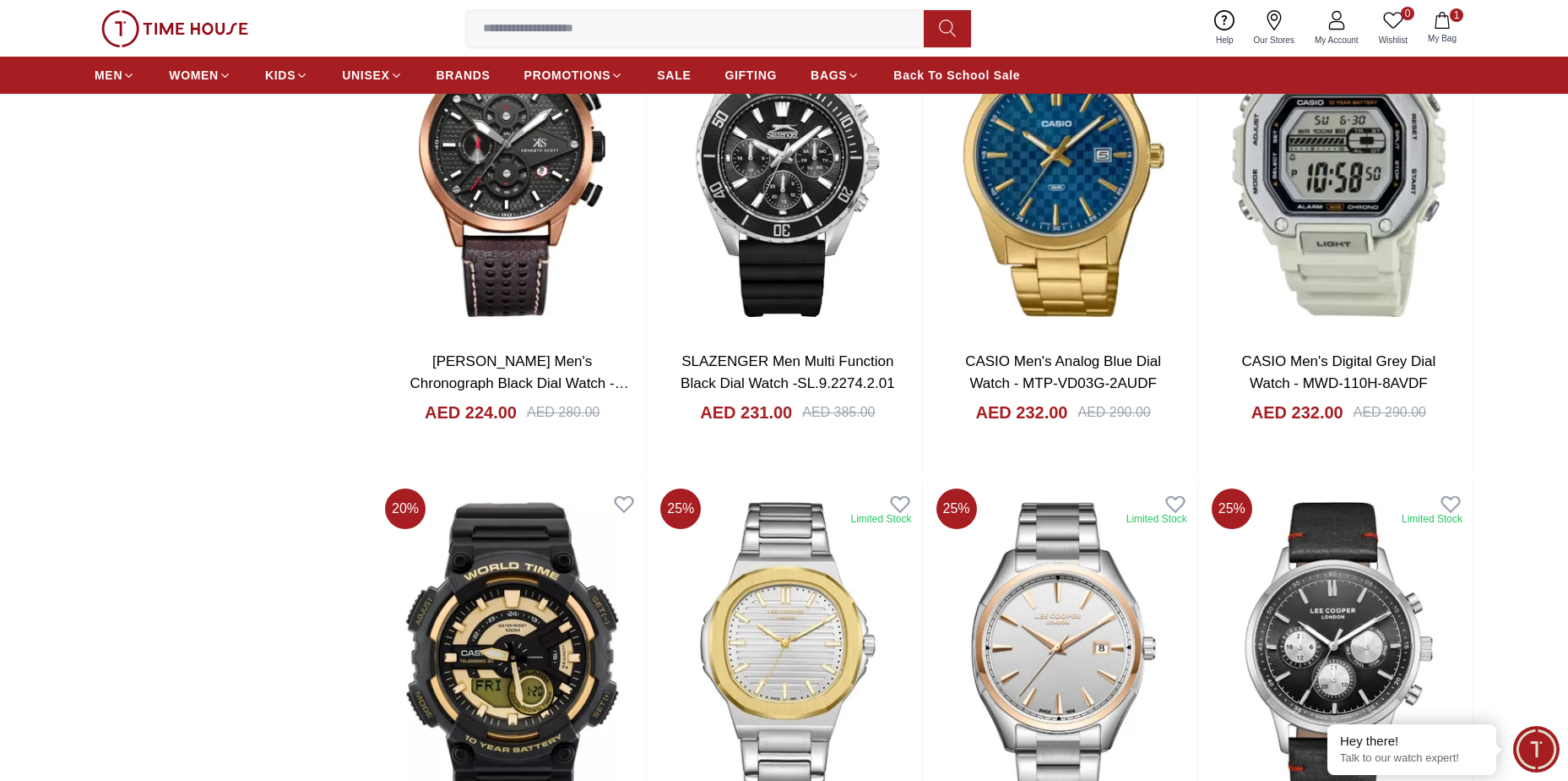
scroll to position [9554, 0]
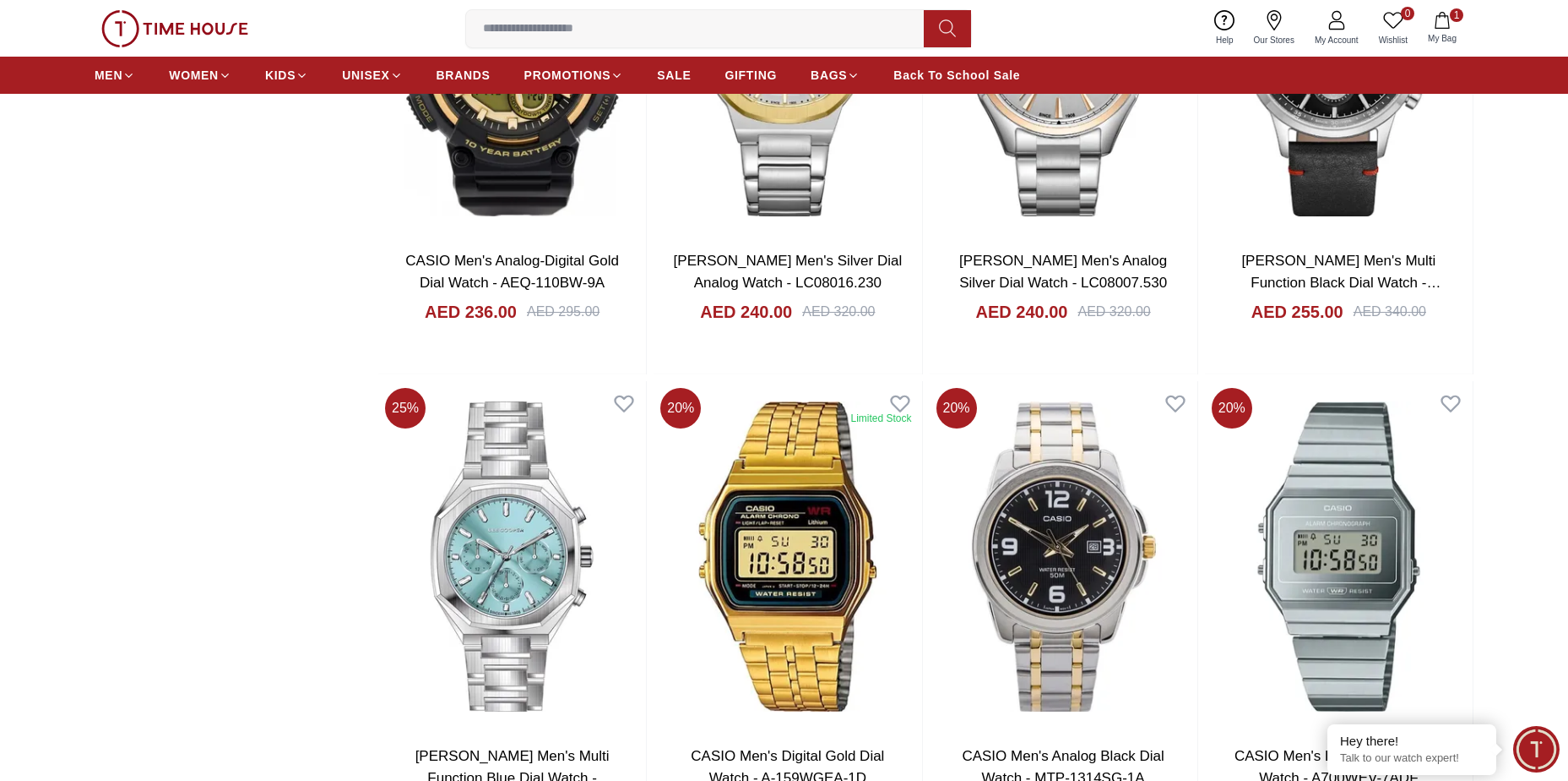
scroll to position [9974, 0]
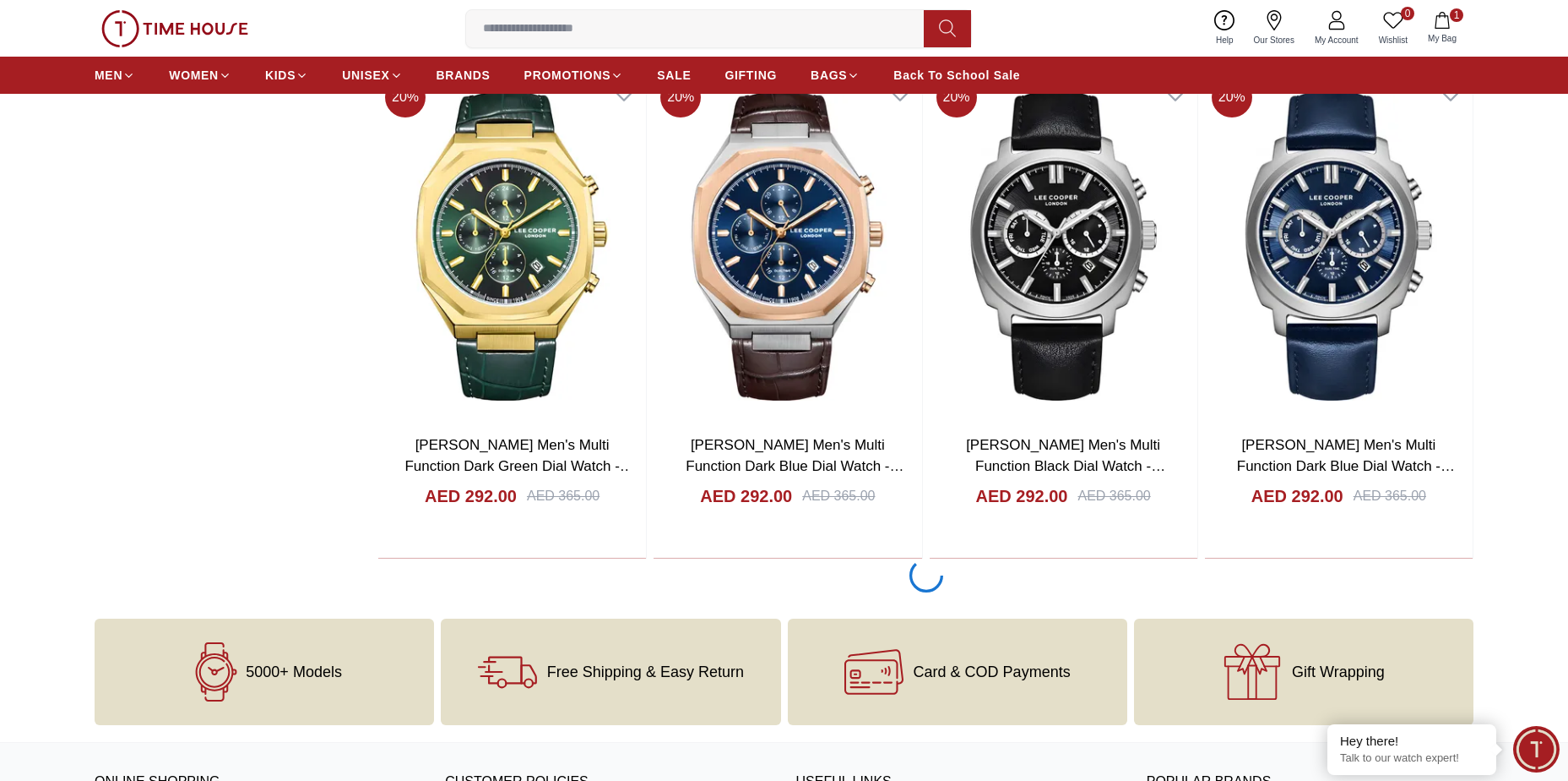
scroll to position [14548, 0]
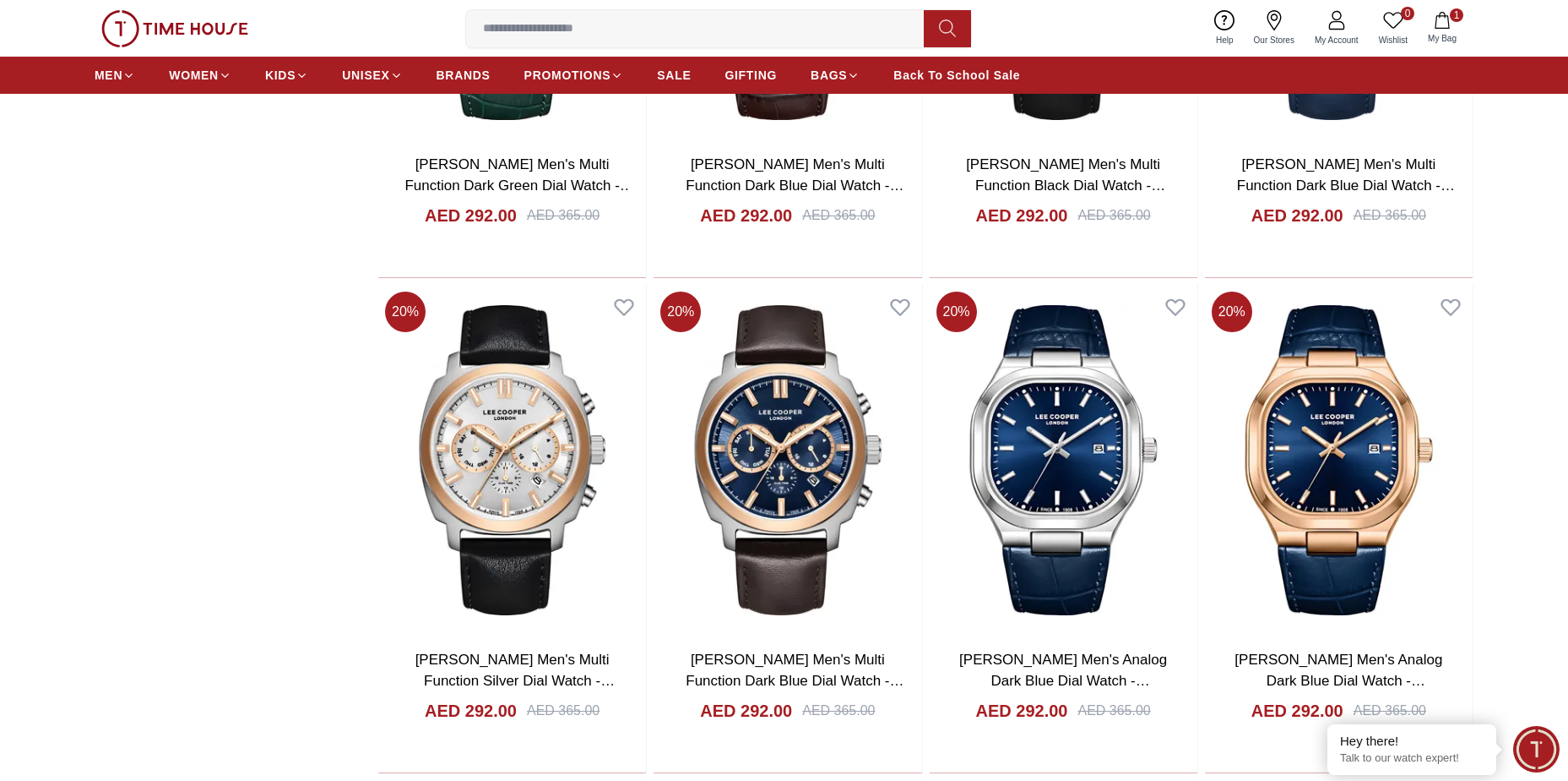
scroll to position [15126, 0]
